Goal: Register for event/course

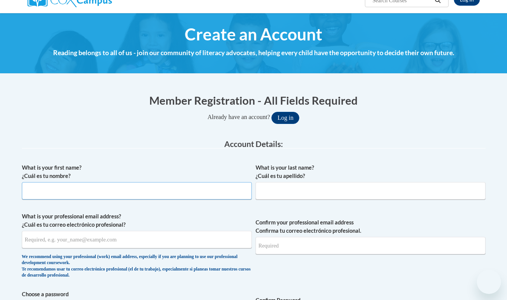
click at [170, 191] on input "What is your first name? ¿Cuál es tu nombre?" at bounding box center [137, 190] width 230 height 17
type input "Terri"
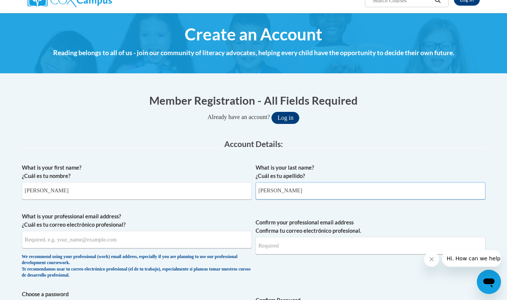
type input "Murr"
type input "tlpetersen@lipscomb.edu"
click at [287, 245] on input "Confirm your professional email address Confirma tu correo electrónico profesio…" at bounding box center [371, 245] width 230 height 17
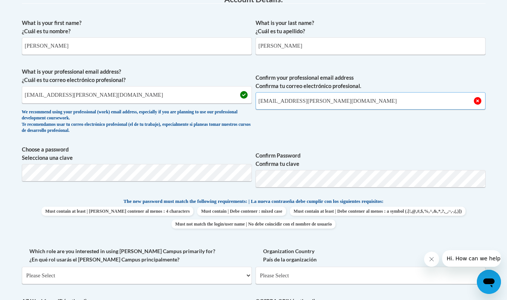
scroll to position [213, 0]
type input "tlpetersen@lipscomb.edu"
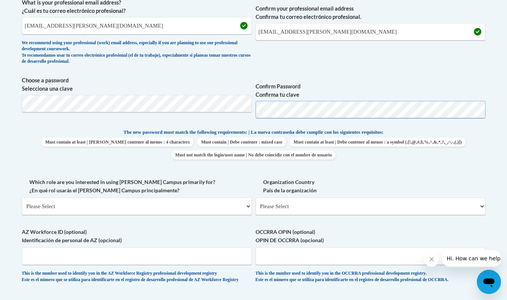
scroll to position [286, 0]
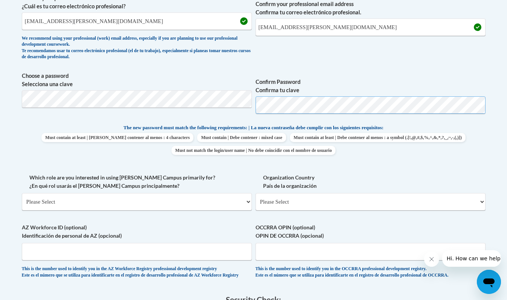
click at [244, 109] on span "Choose a password Selecciona una clave Confirm Password Confirma tu clave" at bounding box center [254, 96] width 464 height 48
click at [91, 200] on select "Please Select College/University | Colegio/Universidad Community/Nonprofit Part…" at bounding box center [137, 201] width 230 height 17
select select "5a18ea06-2b54-4451-96f2-d152daf9eac5"
click at [22, 193] on select "Please Select College/University | Colegio/Universidad Community/Nonprofit Part…" at bounding box center [137, 201] width 230 height 17
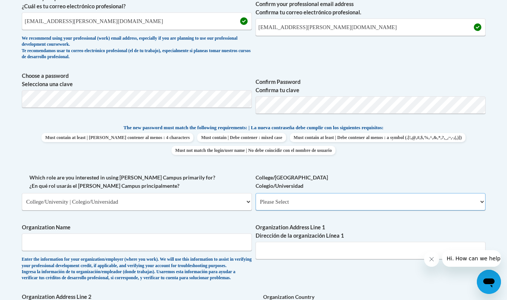
click at [270, 200] on select "Please Select College/University Staff | Empleado universitario College/Univers…" at bounding box center [371, 201] width 230 height 17
select select "c8743970-7742-49d2-af9e-5c4138019e9a"
click at [256, 193] on select "Please Select College/University Staff | Empleado universitario College/Univers…" at bounding box center [371, 201] width 230 height 17
click at [164, 243] on input "Organization Name" at bounding box center [137, 241] width 230 height 17
type input "Lipscomb University"
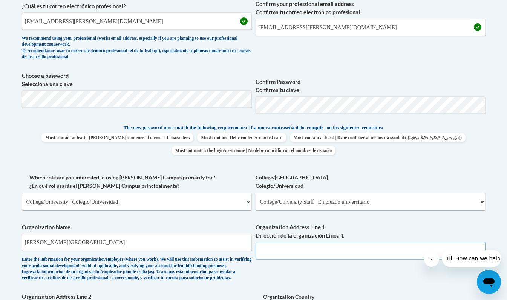
click at [292, 246] on input "Organization Address Line 1 Dirección de la organización Línea 1" at bounding box center [371, 249] width 230 height 17
type input "Nashville, TN"
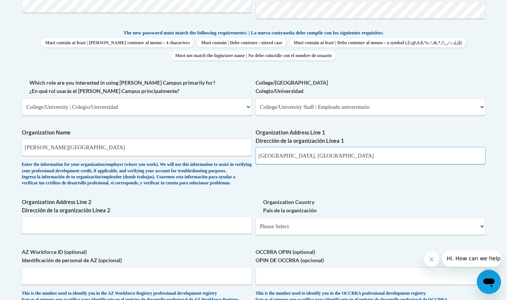
scroll to position [381, 0]
drag, startPoint x: 303, startPoint y: 152, endPoint x: 237, endPoint y: 157, distance: 66.5
click at [237, 157] on div "What is your first name? ¿Cuál es tu nombre? Terri What is your last name? ¿Cuá…" at bounding box center [254, 77] width 464 height 463
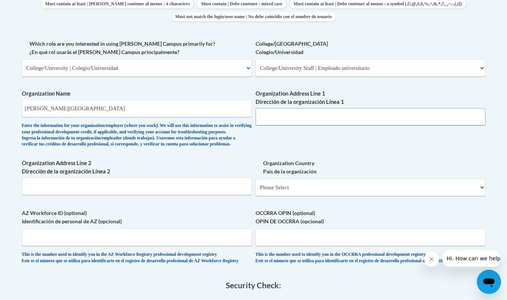
scroll to position [415, 0]
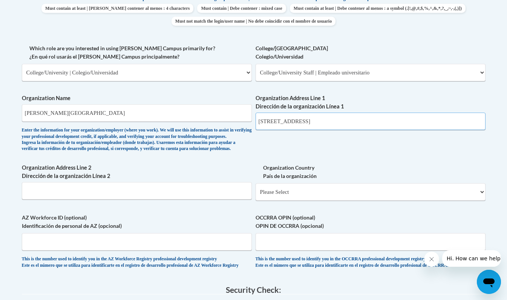
type input "1 University Park Drive"
click at [167, 199] on input "Organization Address Line 2 Dirección de la organización Línea 2" at bounding box center [137, 190] width 230 height 17
type input "Nashville, TN 37204"
click at [479, 200] on select "Please Select United States | Estados Unidos Outside of the United States | Fue…" at bounding box center [371, 191] width 230 height 17
select select "ad49bcad-a171-4b2e-b99c-48b446064914"
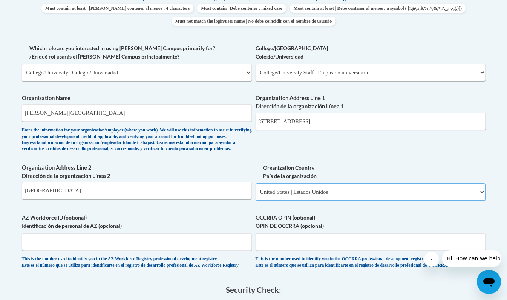
click at [256, 195] on select "Please Select United States | Estados Unidos Outside of the United States | Fue…" at bounding box center [371, 191] width 230 height 17
select select
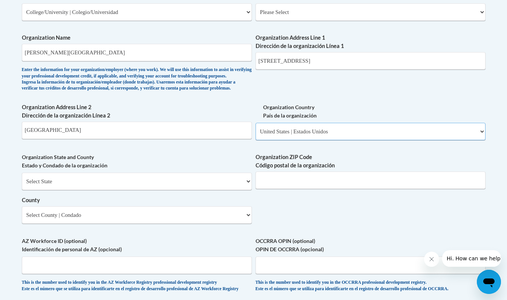
scroll to position [476, 0]
click at [248, 189] on select "Select State Alabama Alaska Arizona Arkansas California Colorado Connecticut De…" at bounding box center [137, 180] width 230 height 17
select select "Tennessee"
click at [22, 184] on select "Select State Alabama Alaska Arizona Arkansas California Colorado Connecticut De…" at bounding box center [137, 180] width 230 height 17
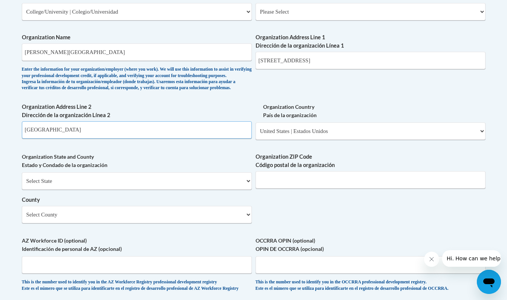
drag, startPoint x: 92, startPoint y: 138, endPoint x: 6, endPoint y: 145, distance: 86.6
click at [6, 145] on body "This site uses cookies to help improve your learning experience. By continuing …" at bounding box center [253, 86] width 507 height 1124
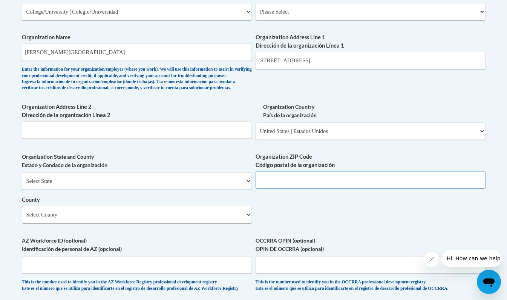
click at [287, 188] on input "Organization ZIP Code Código postal de la organización" at bounding box center [371, 179] width 230 height 17
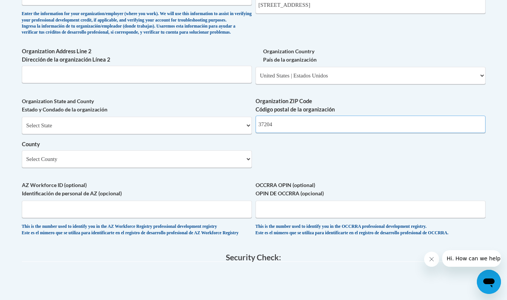
scroll to position [536, 0]
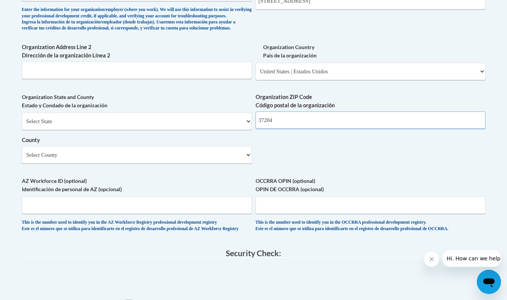
type input "37204"
click at [243, 163] on select "Select County Anderson Bedford Benton Bledsoe Blount Bradley Campbell Cannon Ca…" at bounding box center [137, 154] width 230 height 17
select select "Davidson"
click at [22, 158] on select "Select County Anderson Bedford Benton Bledsoe Blount Bradley Campbell Cannon Ca…" at bounding box center [137, 154] width 230 height 17
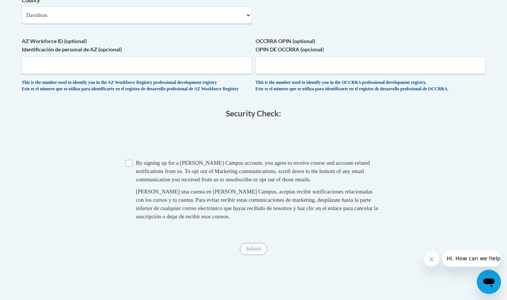
scroll to position [676, 0]
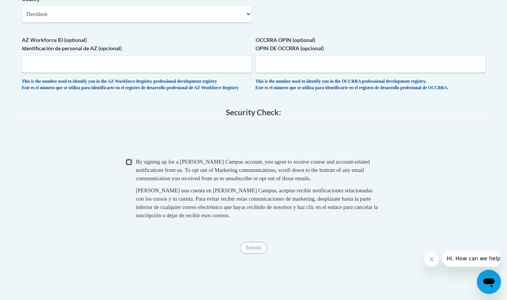
click at [127, 165] on input "Checkbox" at bounding box center [129, 161] width 7 height 7
checkbox input "true"
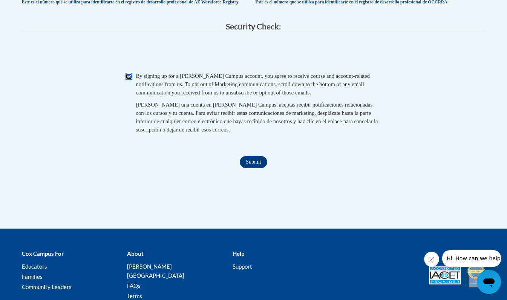
scroll to position [763, 0]
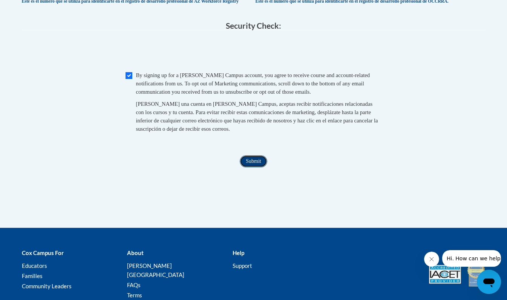
click at [248, 167] on input "Submit" at bounding box center [253, 161] width 27 height 12
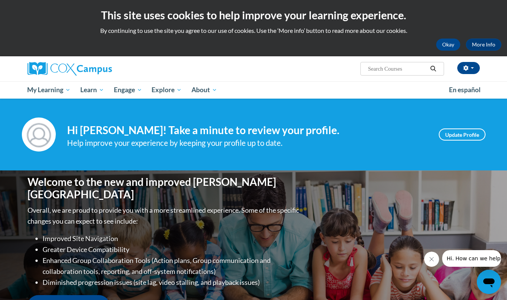
click at [374, 68] on input "Search..." at bounding box center [397, 68] width 60 height 9
type input "foundations of learning to read"
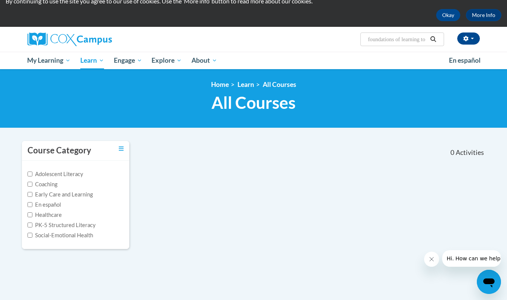
scroll to position [28, 0]
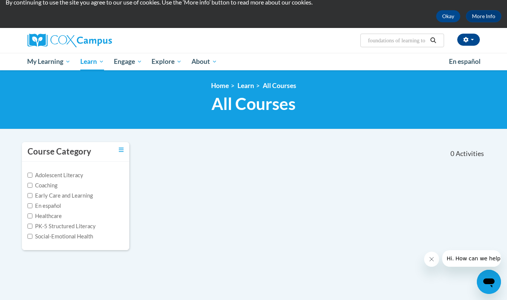
click at [410, 44] on input "foundations of learning to read" at bounding box center [397, 40] width 60 height 9
click at [411, 42] on input "arning to read" at bounding box center [397, 40] width 60 height 9
type input "a"
type input "relationships are the heart of coaching"
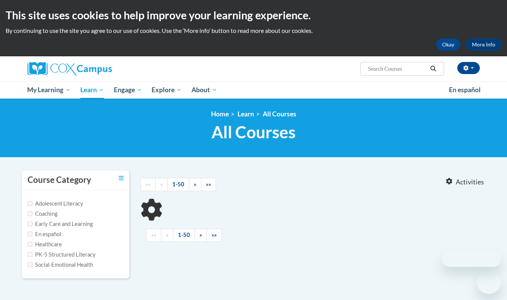
type input "relationships are the heart of coaching"
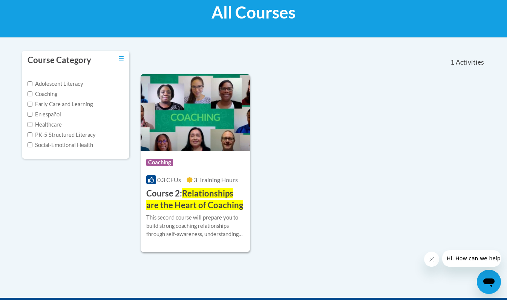
scroll to position [129, 0]
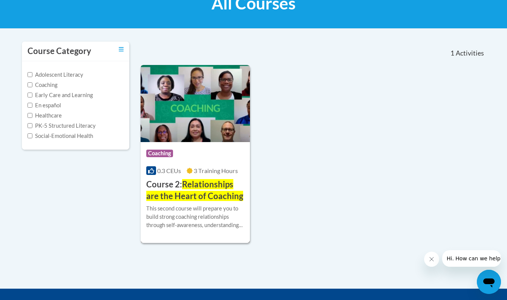
click at [200, 183] on span "Relationships are the Heart of Coaching" at bounding box center [194, 190] width 97 height 22
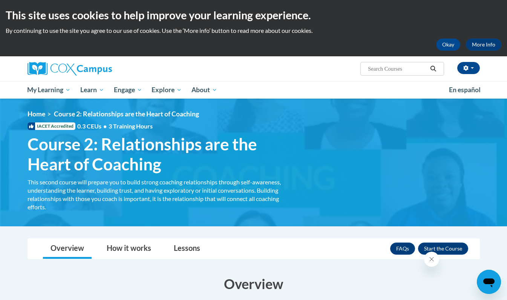
click at [383, 67] on input "Search..." at bounding box center [397, 68] width 60 height 9
type input "trauma-informed practice"
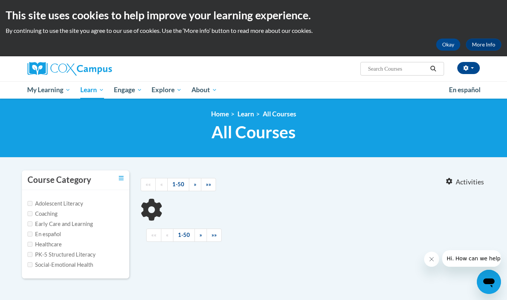
type input "trauma-informed practice"
